Goal: Task Accomplishment & Management: Complete application form

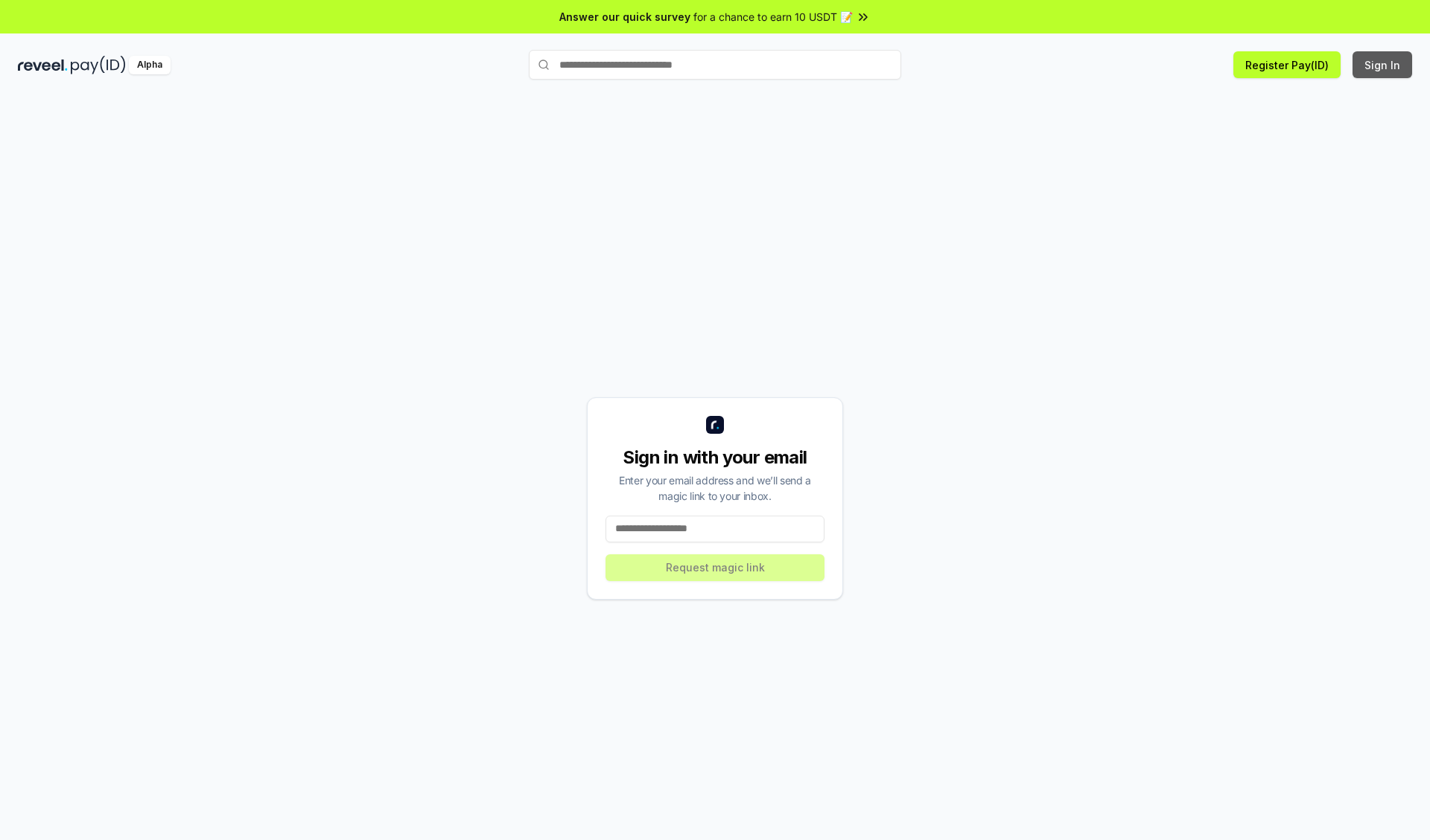
click at [1383, 65] on button "Sign In" at bounding box center [1381, 65] width 59 height 27
type input "**********"
click at [715, 567] on button "Request magic link" at bounding box center [715, 568] width 219 height 27
